Goal: Navigation & Orientation: Find specific page/section

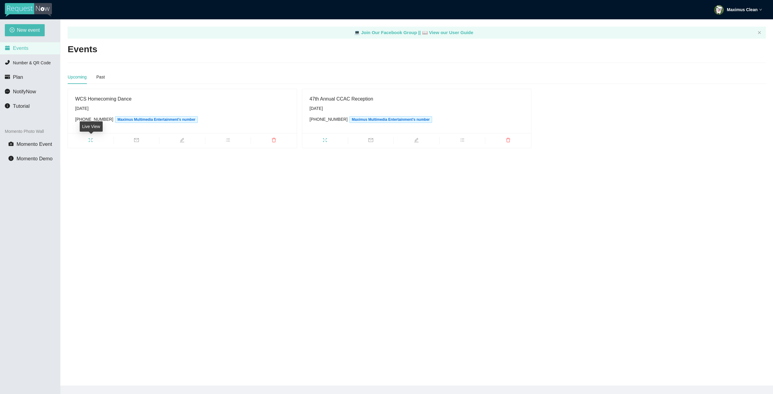
click at [89, 142] on icon "fullscreen" at bounding box center [90, 140] width 5 height 5
